Goal: Task Accomplishment & Management: Use online tool/utility

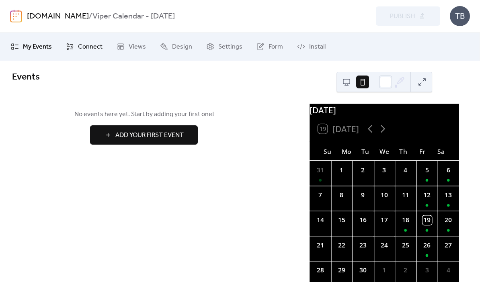
click at [85, 47] on span "Connect" at bounding box center [90, 47] width 25 height 10
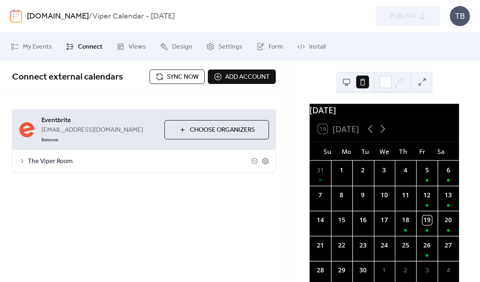
click at [180, 80] on span "Sync now" at bounding box center [183, 77] width 32 height 10
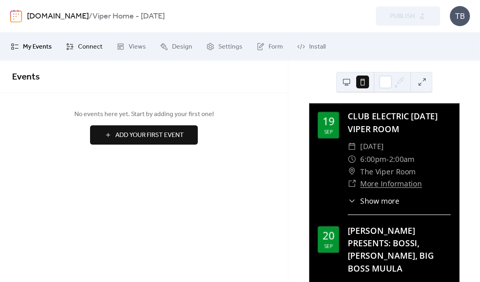
click at [84, 50] on span "Connect" at bounding box center [90, 47] width 25 height 10
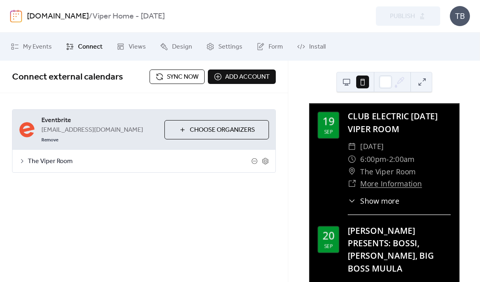
click at [185, 81] on span "Sync now" at bounding box center [183, 77] width 32 height 10
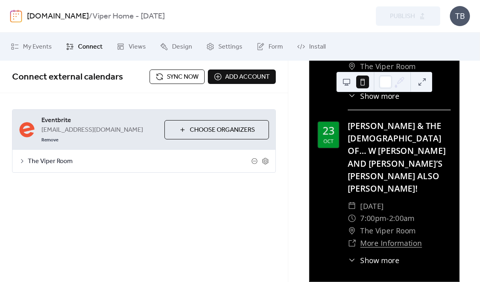
scroll to position [401, 0]
